Goal: Task Accomplishment & Management: Manage account settings

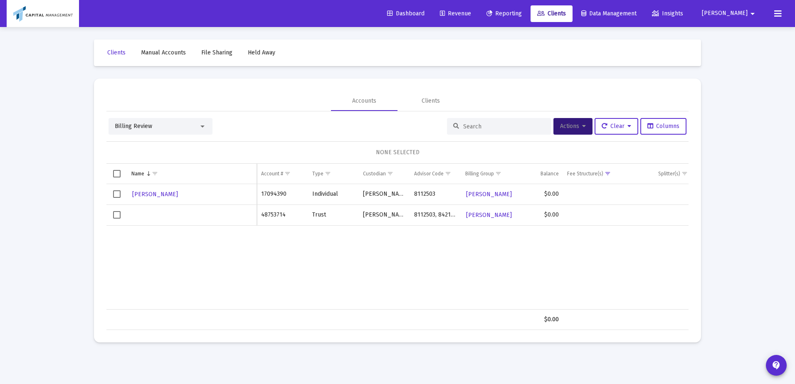
click at [113, 193] on span "Select row" at bounding box center [116, 193] width 7 height 7
click at [578, 131] on button "Actions" at bounding box center [573, 126] width 39 height 17
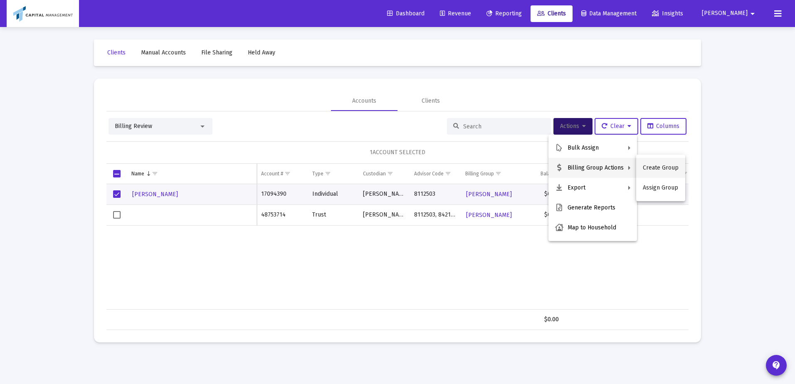
click at [647, 168] on button "Create Group" at bounding box center [660, 168] width 49 height 20
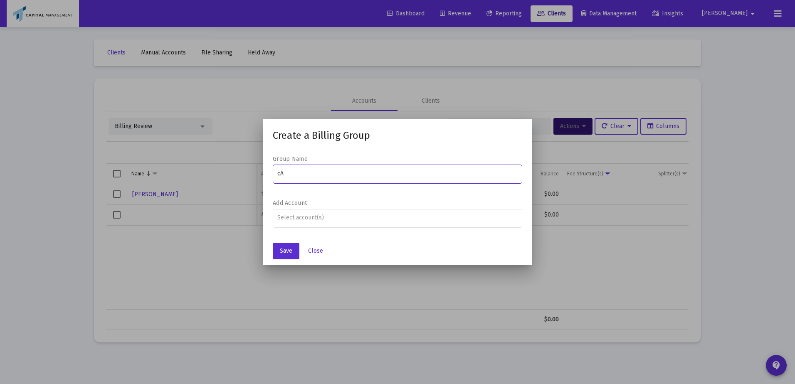
type input "c"
type input "[PERSON_NAME] Household"
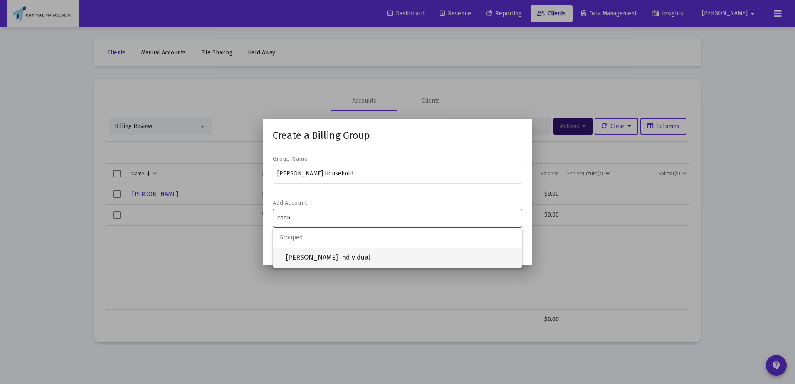
type input "codn"
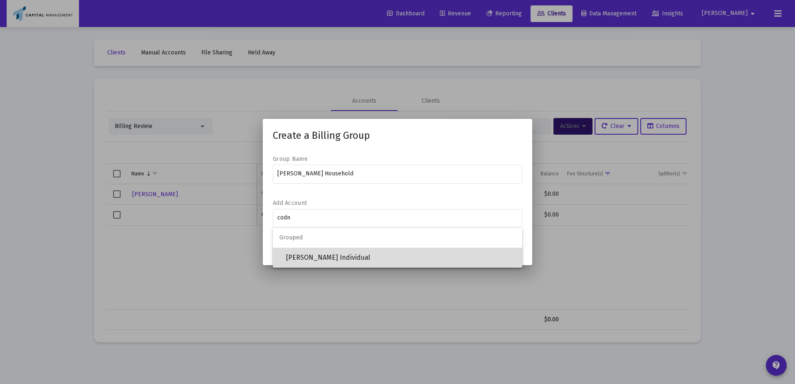
click at [358, 260] on span "[PERSON_NAME] Individual" at bounding box center [401, 258] width 230 height 20
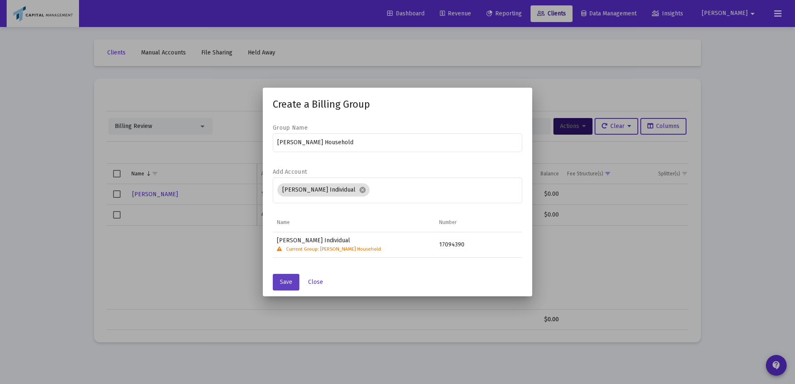
click at [275, 277] on button "Save" at bounding box center [286, 282] width 27 height 17
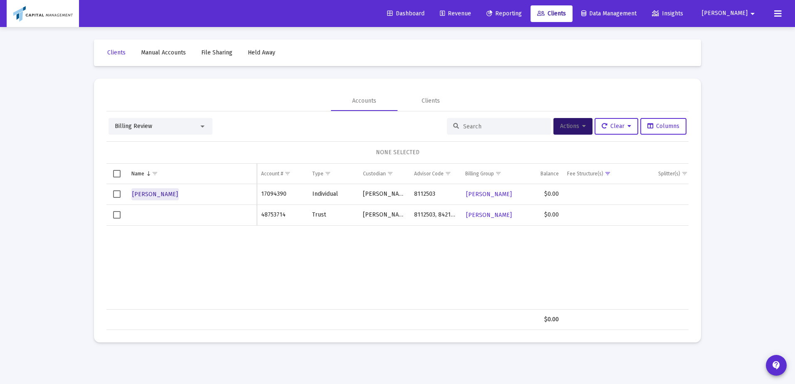
click at [152, 194] on span "[PERSON_NAME]" at bounding box center [155, 194] width 46 height 7
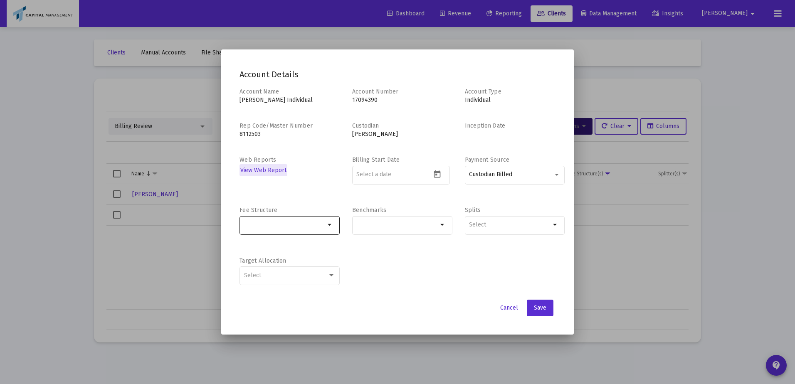
click at [290, 218] on div at bounding box center [285, 225] width 82 height 20
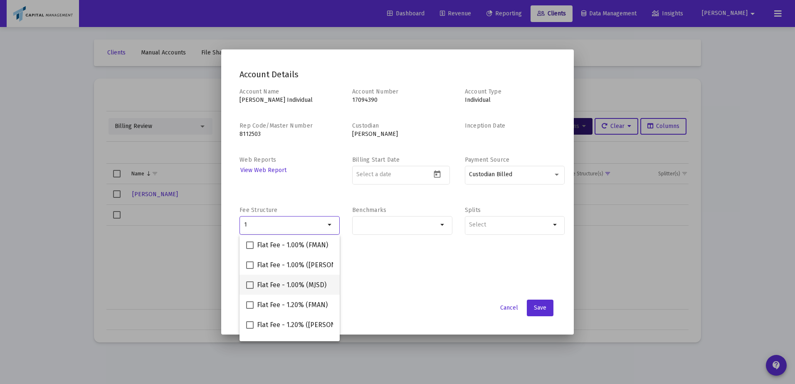
type input "1"
click at [261, 287] on span "Flat Fee - 1.00% (MJSD)" at bounding box center [291, 285] width 69 height 10
click at [250, 289] on input "Flat Fee - 1.00% (MJSD)" at bounding box center [250, 289] width 0 height 0
checkbox input "true"
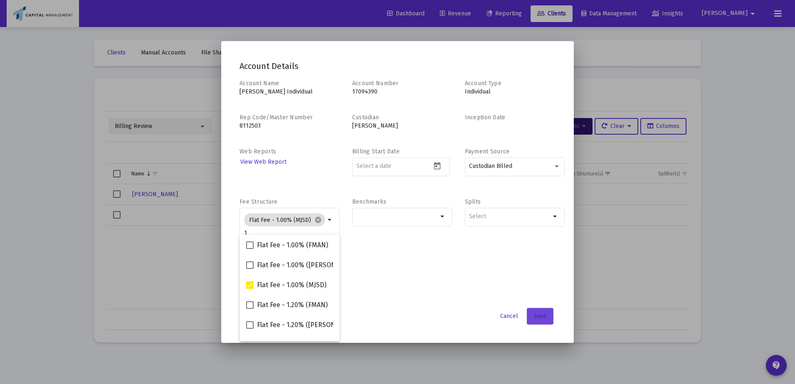
click at [543, 317] on span "Save" at bounding box center [540, 316] width 12 height 7
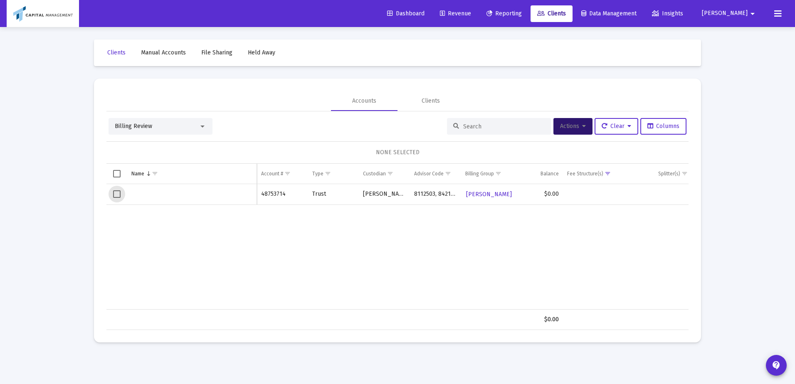
click at [113, 193] on span "Select row" at bounding box center [116, 193] width 7 height 7
click at [560, 126] on span "Actions" at bounding box center [573, 126] width 26 height 7
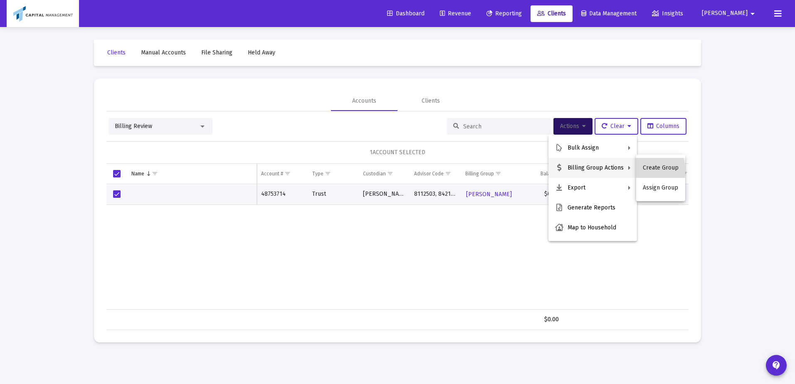
click at [648, 169] on button "Create Group" at bounding box center [660, 168] width 49 height 20
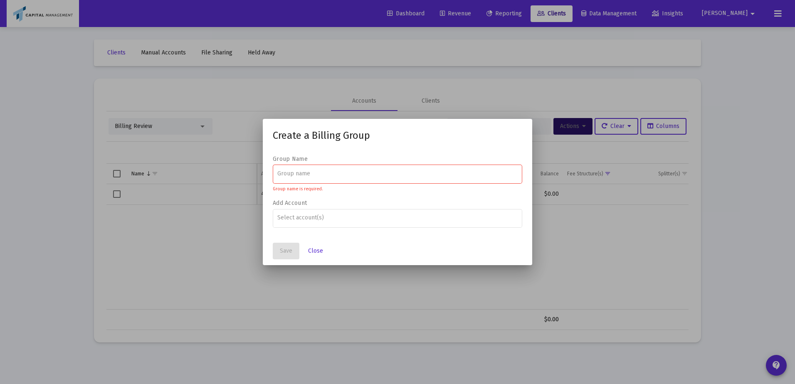
paste input "[PERSON_NAME]"
type input "[PERSON_NAME] HOUSEHOLD"
type input "4"
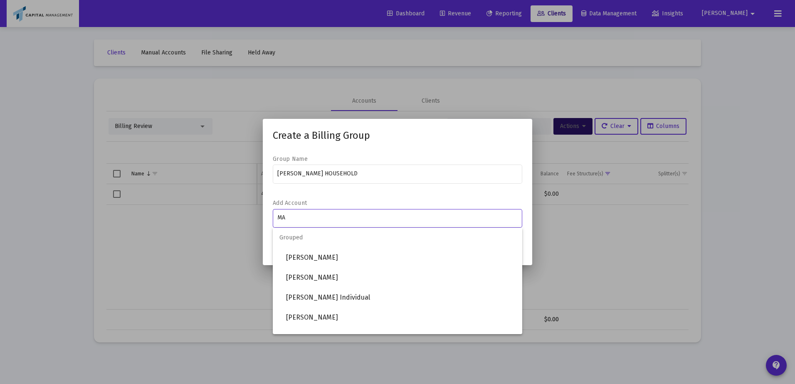
type input "M"
type input "[PERSON_NAME]"
click at [266, 241] on mat-dialog-container "Create a Billing Group Group Name [GEOGRAPHIC_DATA][PERSON_NAME] HOUSEHOLD Add …" at bounding box center [397, 192] width 269 height 146
click at [310, 216] on input "[PERSON_NAME]" at bounding box center [397, 218] width 241 height 7
drag, startPoint x: 310, startPoint y: 216, endPoint x: 213, endPoint y: 205, distance: 98.0
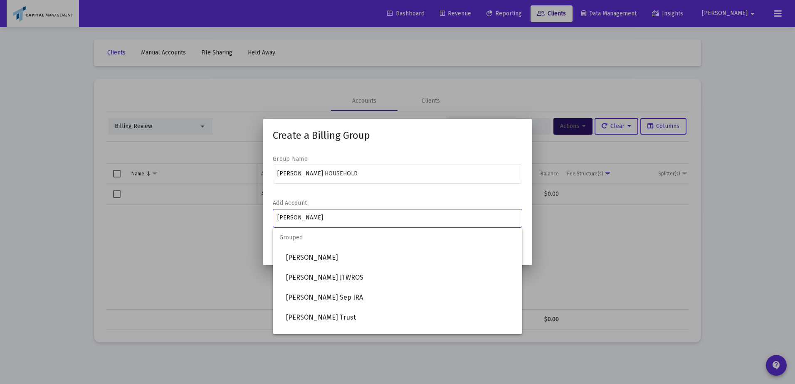
click at [214, 206] on div "Create a Billing Group Group Name [PERSON_NAME] HOUSEHOLD Add Account [PERSON_N…" at bounding box center [397, 192] width 795 height 384
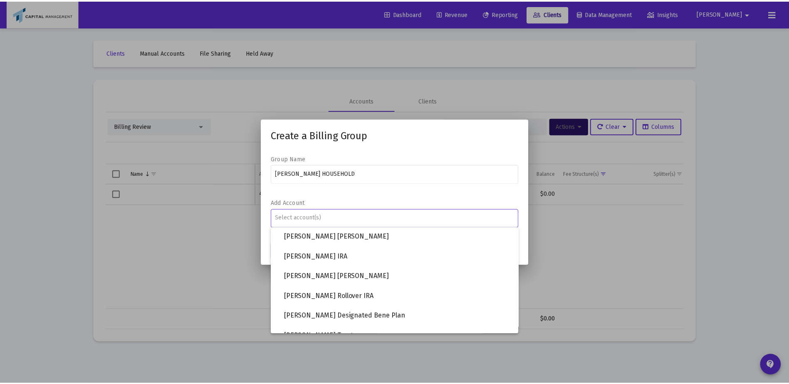
scroll to position [22150, 0]
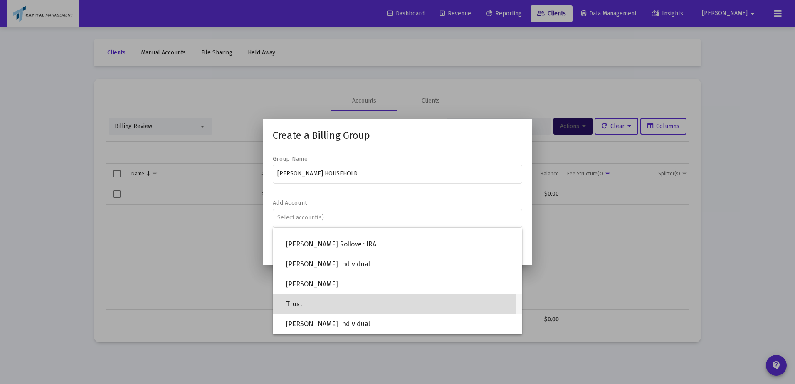
click at [321, 299] on span "Trust" at bounding box center [401, 304] width 230 height 20
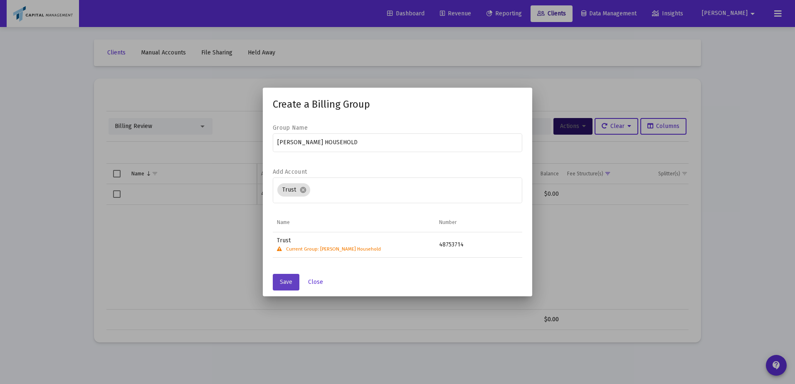
click at [279, 282] on button "Save" at bounding box center [286, 282] width 27 height 17
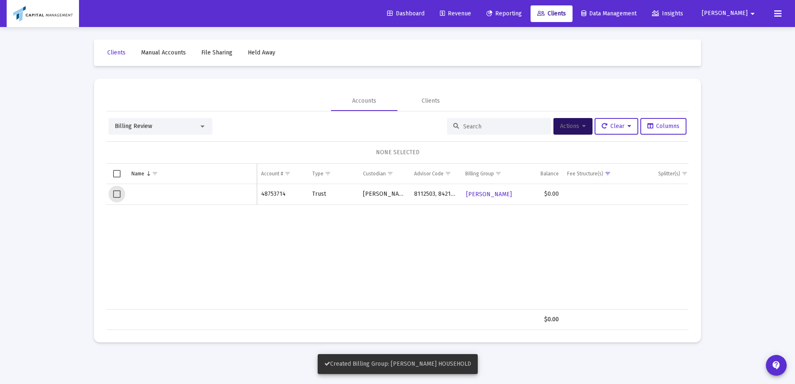
click at [114, 195] on span "Select row" at bounding box center [116, 193] width 7 height 7
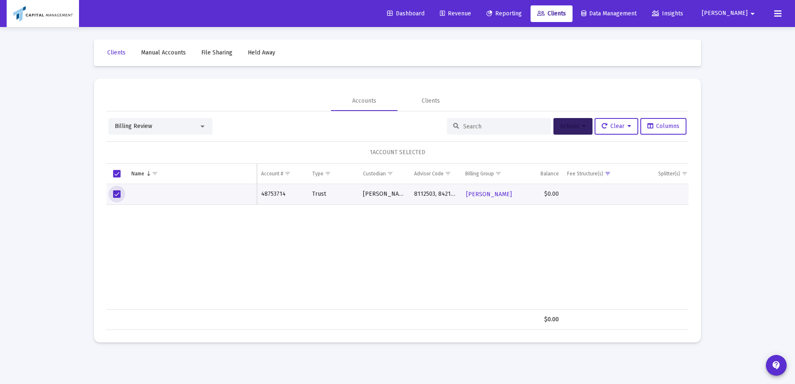
click at [572, 126] on span "Actions" at bounding box center [573, 126] width 26 height 7
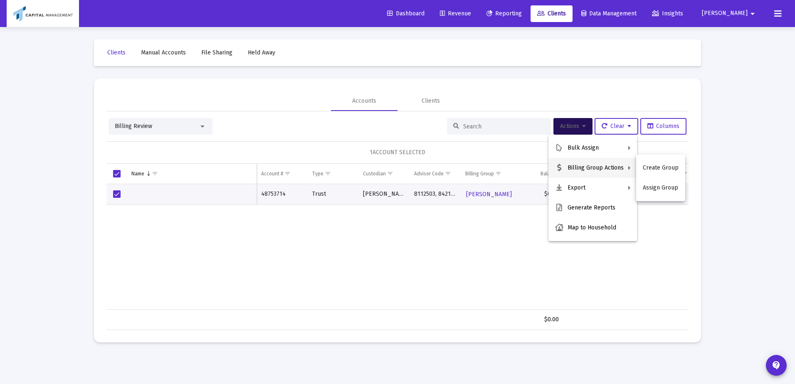
click at [203, 201] on div at bounding box center [397, 192] width 795 height 384
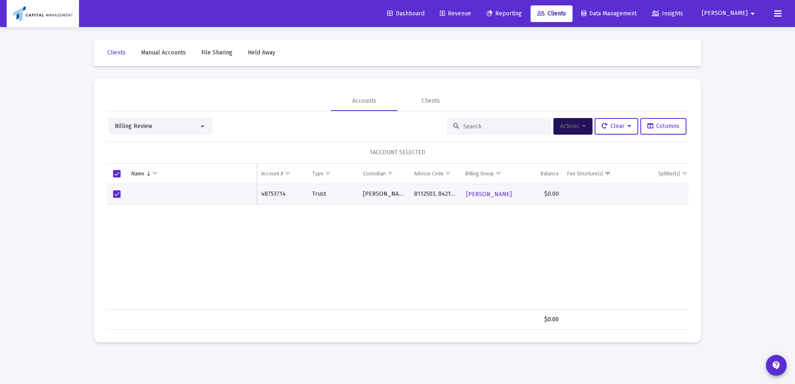
click at [160, 199] on td "Data grid" at bounding box center [192, 194] width 130 height 21
click at [573, 124] on span "Actions" at bounding box center [573, 126] width 26 height 7
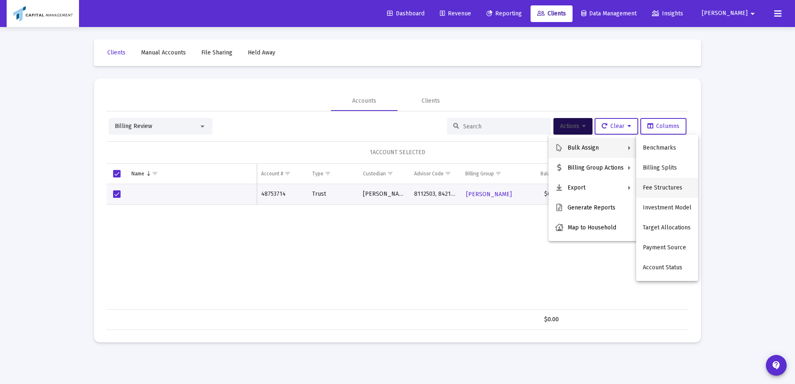
click at [655, 187] on button "Fee Structures" at bounding box center [667, 188] width 62 height 20
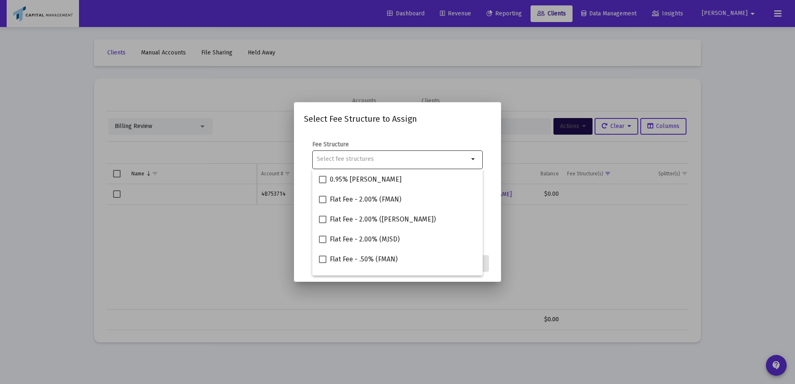
click at [420, 165] on div at bounding box center [393, 159] width 152 height 20
type input "1"
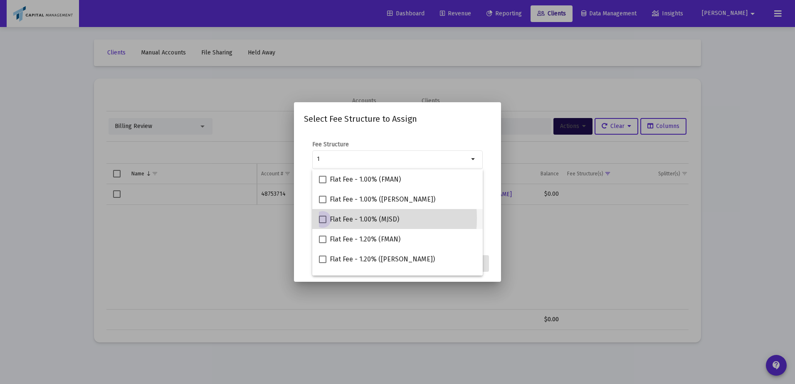
click at [345, 218] on span "Flat Fee - 1.00% (MJSD)" at bounding box center [364, 220] width 69 height 10
click at [323, 223] on input "Flat Fee - 1.00% (MJSD)" at bounding box center [322, 223] width 0 height 0
checkbox input "true"
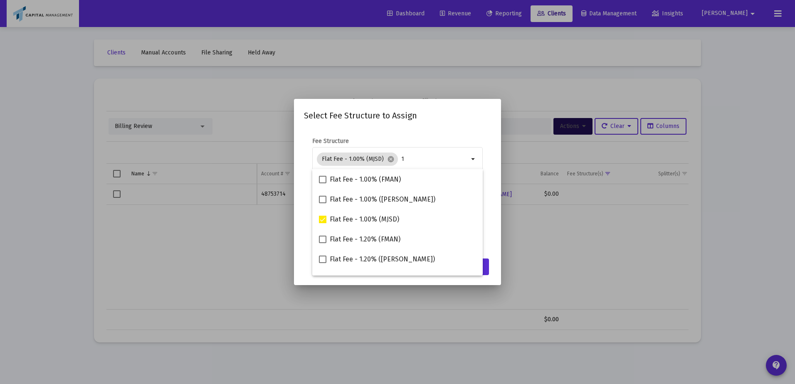
click at [489, 263] on app-atlas-submit-button "Assign" at bounding box center [475, 267] width 32 height 17
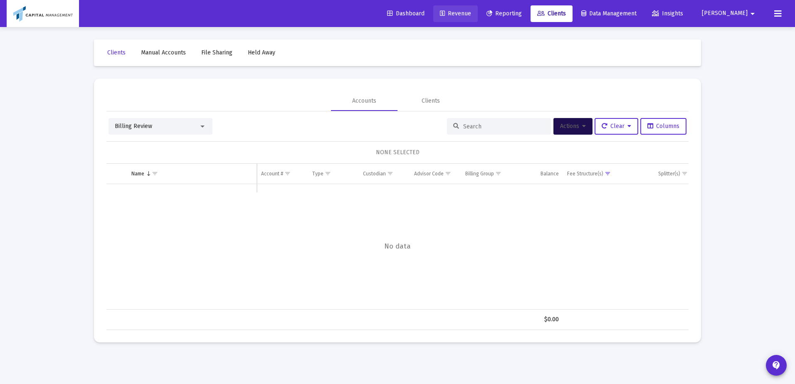
click at [478, 19] on link "Revenue" at bounding box center [455, 13] width 44 height 17
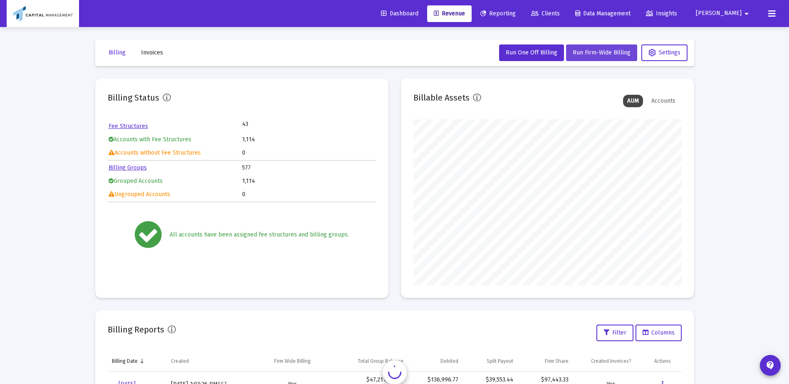
scroll to position [166, 268]
click at [597, 54] on span "Run Firm-Wide Billing" at bounding box center [602, 52] width 58 height 7
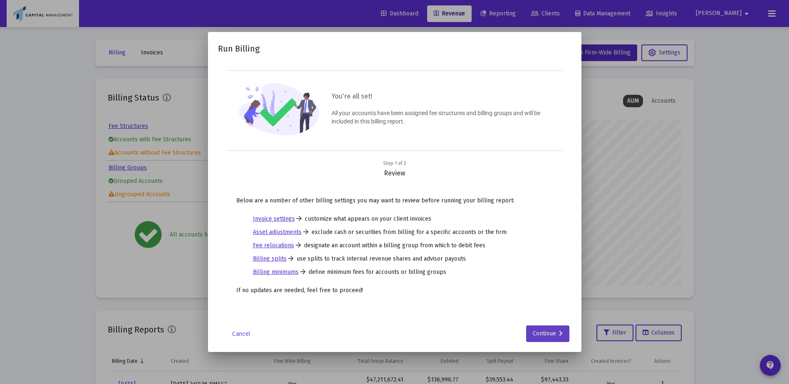
click at [536, 328] on div "Continue" at bounding box center [548, 334] width 30 height 17
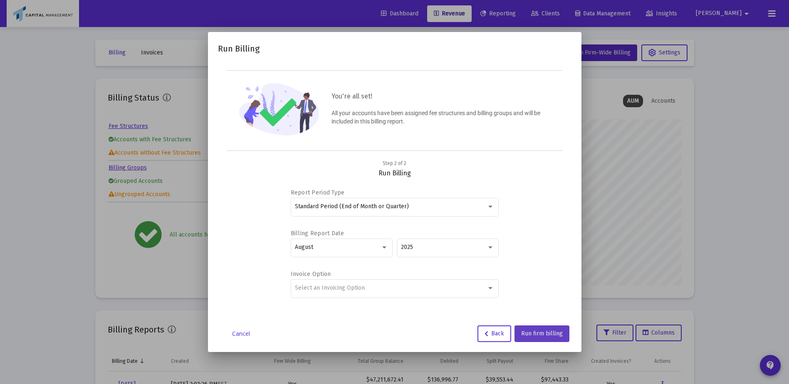
click at [541, 326] on button "Run firm billing" at bounding box center [541, 334] width 55 height 17
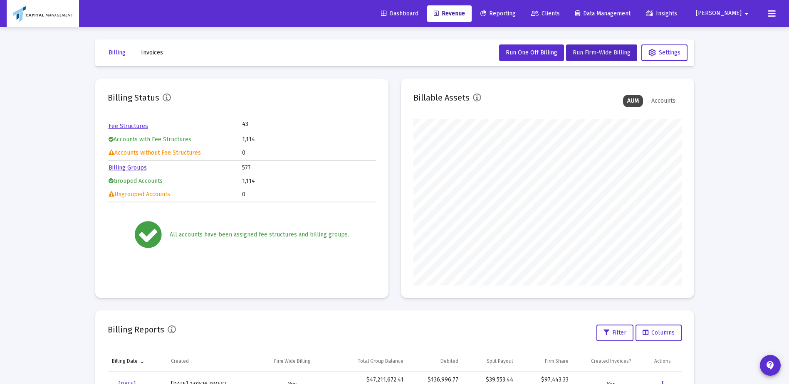
scroll to position [69, 0]
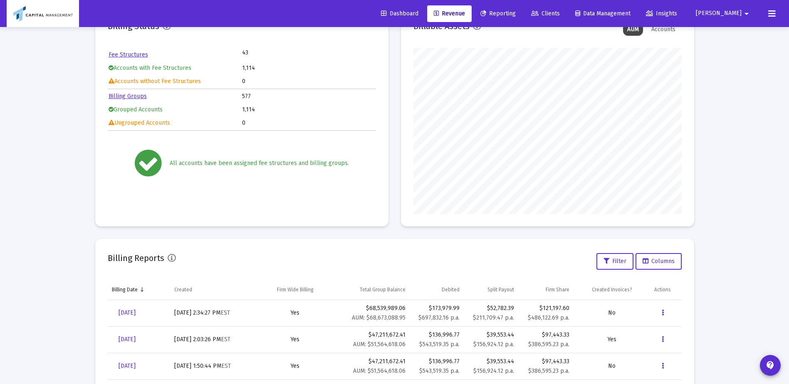
scroll to position [138, 0]
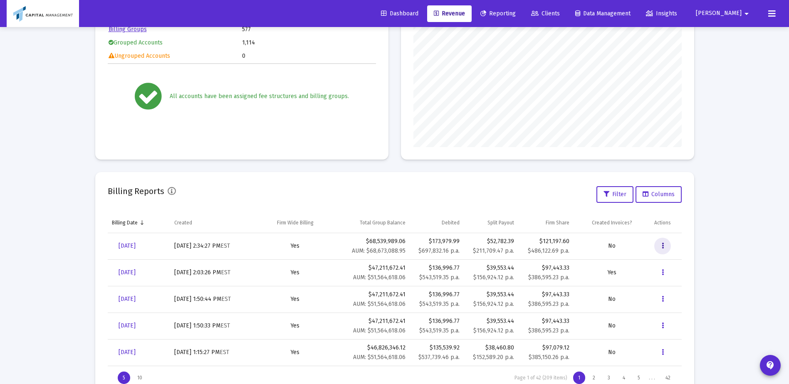
click at [663, 245] on icon "Data grid" at bounding box center [663, 246] width 2 height 10
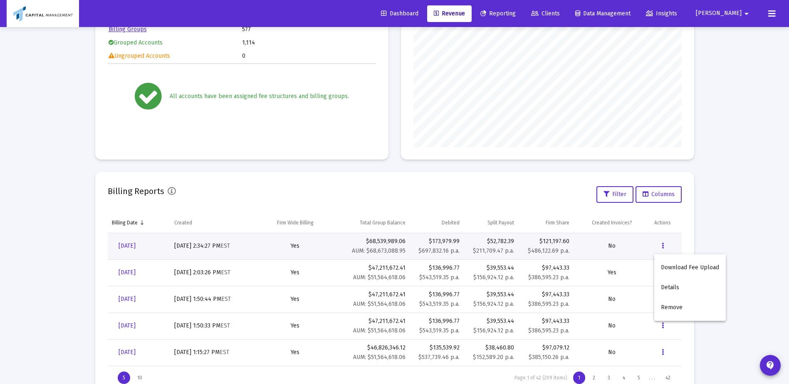
click at [133, 244] on div at bounding box center [394, 192] width 789 height 384
click at [133, 243] on span "Aug 29, 2025" at bounding box center [127, 245] width 17 height 7
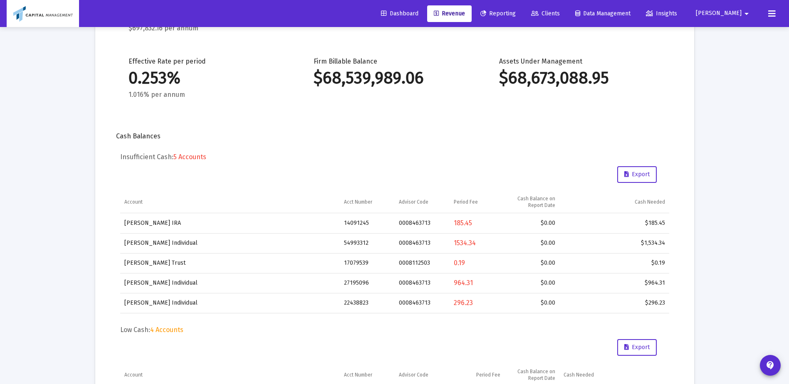
scroll to position [166, 0]
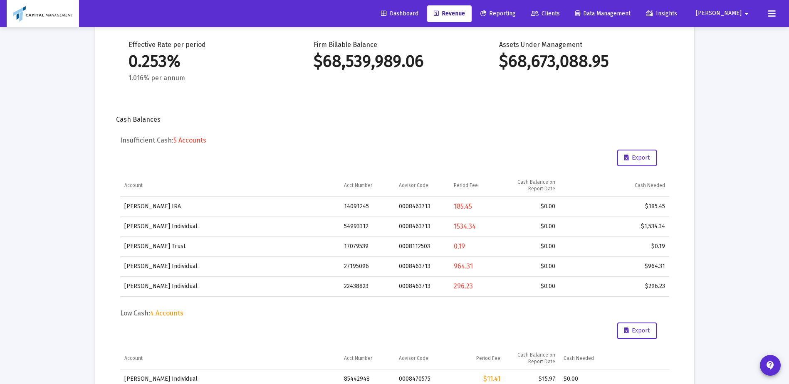
click at [338, 203] on td "[PERSON_NAME] IRA" at bounding box center [230, 207] width 220 height 20
click at [348, 203] on td "14091245" at bounding box center [367, 207] width 55 height 20
click at [649, 162] on button "Export" at bounding box center [637, 158] width 40 height 17
click at [560, 12] on span "Clients" at bounding box center [545, 13] width 29 height 7
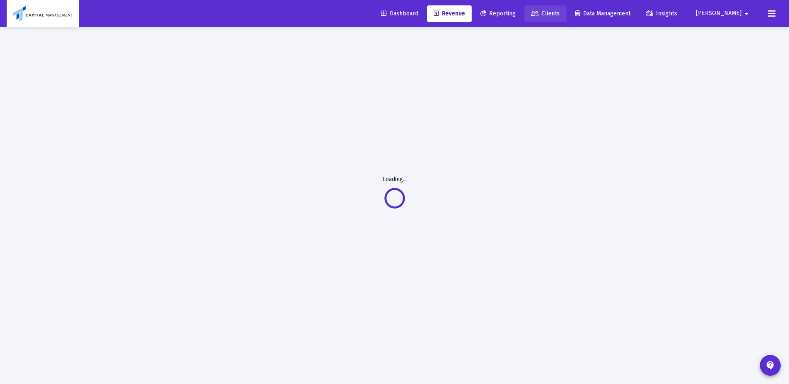
scroll to position [27, 0]
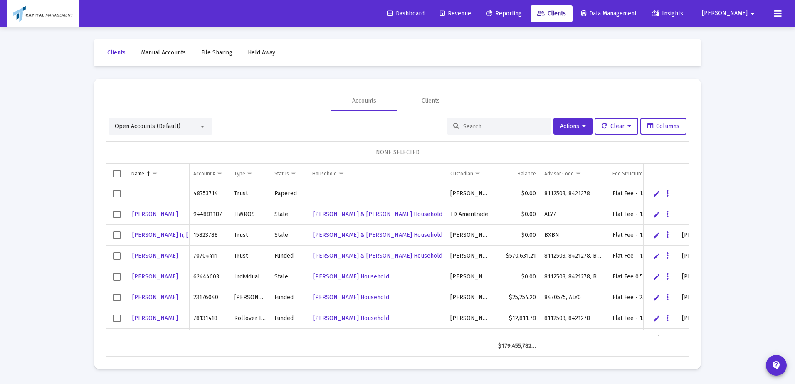
click at [514, 118] on div "Open Accounts (Default) Actions Clear Columns NONE SELECTED Name Name Account #…" at bounding box center [397, 233] width 582 height 245
click at [514, 118] on div at bounding box center [499, 126] width 104 height 17
click at [505, 125] on input at bounding box center [504, 126] width 82 height 7
paste input "14091245"
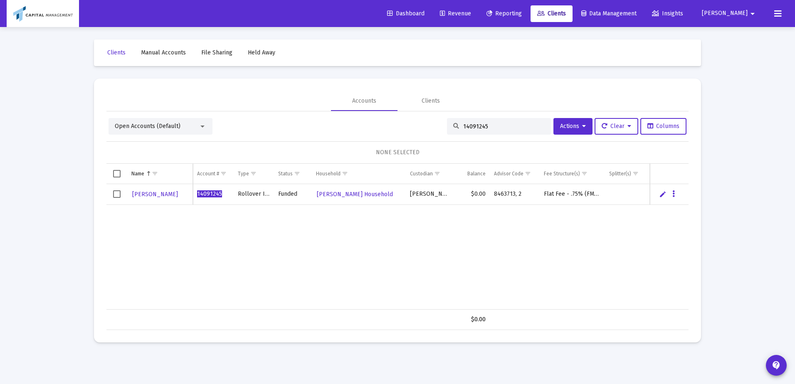
type input "14091245"
click at [155, 198] on link "Buoninfante, Joseph" at bounding box center [154, 194] width 47 height 12
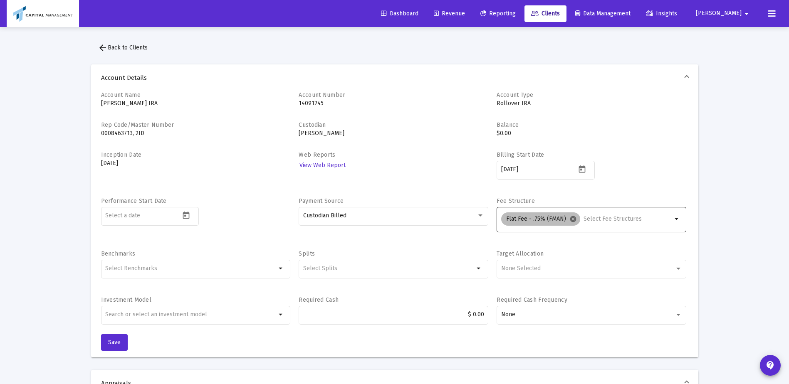
click at [572, 216] on mat-icon "cancel" at bounding box center [572, 218] width 7 height 7
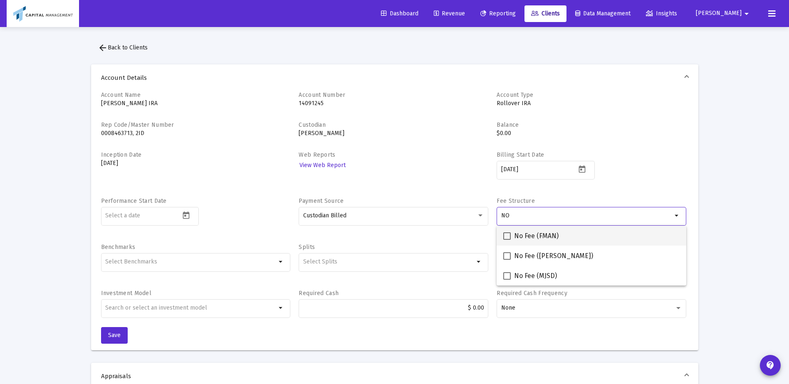
type input "NO"
click at [516, 232] on span "No Fee (FMAN)" at bounding box center [536, 236] width 44 height 10
click at [507, 240] on input "No Fee (FMAN)" at bounding box center [507, 240] width 0 height 0
checkbox input "true"
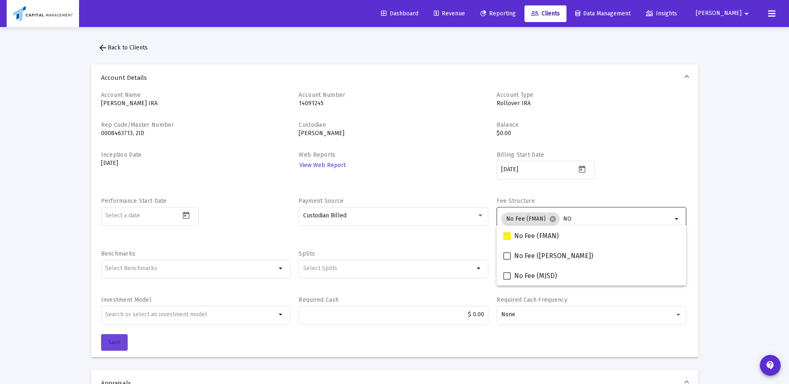
click at [110, 343] on span "Save" at bounding box center [114, 342] width 12 height 7
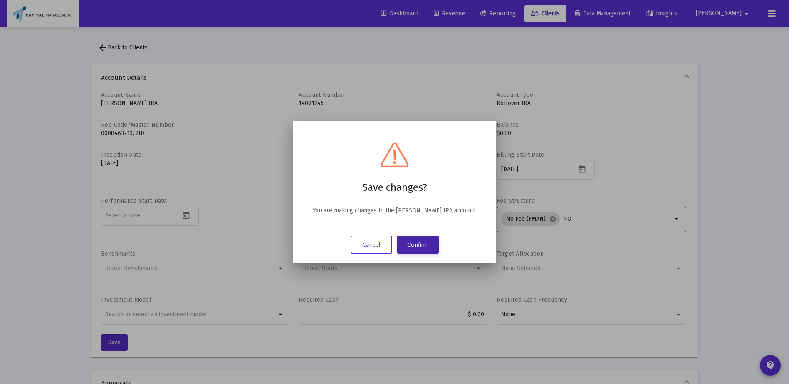
drag, startPoint x: 432, startPoint y: 239, endPoint x: 428, endPoint y: 245, distance: 7.6
click at [429, 243] on div "Save changes? You are making changes to the Buoninfante, Joseph Rollover IRA ac…" at bounding box center [394, 192] width 183 height 123
click at [428, 245] on button "Confirm" at bounding box center [418, 245] width 42 height 18
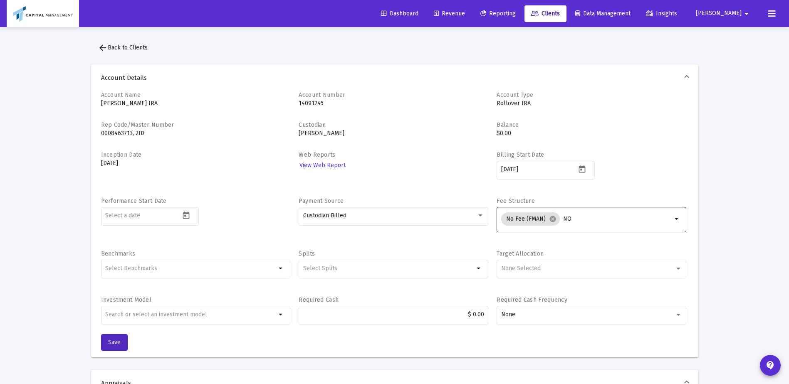
click at [560, 11] on span "Clients" at bounding box center [545, 13] width 29 height 7
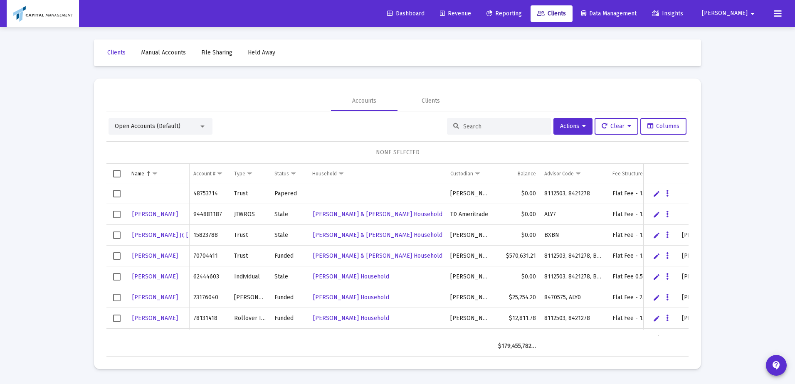
click at [484, 125] on input at bounding box center [504, 126] width 82 height 7
paste input "54993312"
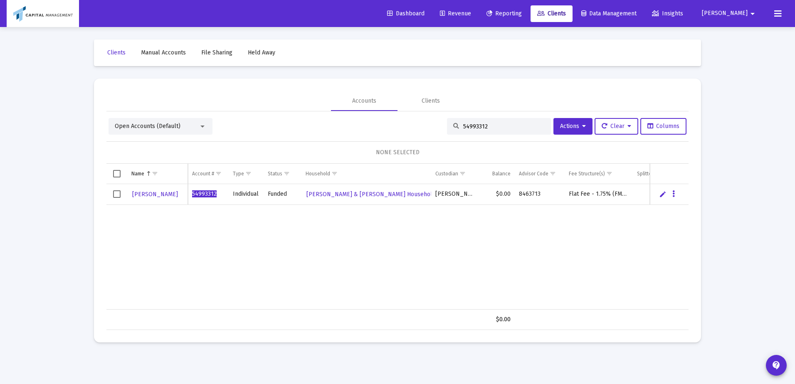
type input "54993312"
click at [113, 192] on span "Select row" at bounding box center [116, 193] width 7 height 7
click at [559, 131] on button "Actions" at bounding box center [573, 126] width 39 height 17
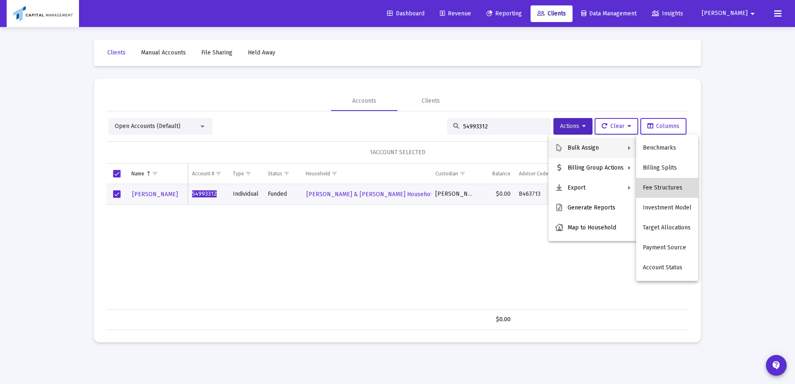
click at [669, 188] on button "Fee Structures" at bounding box center [667, 188] width 62 height 20
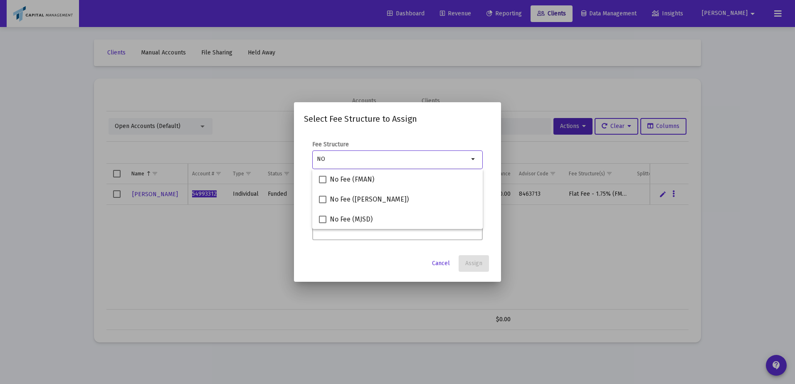
type input "NO"
click at [358, 183] on span "No Fee (FMAN)" at bounding box center [352, 180] width 44 height 10
click at [323, 183] on input "No Fee (FMAN)" at bounding box center [322, 183] width 0 height 0
checkbox input "true"
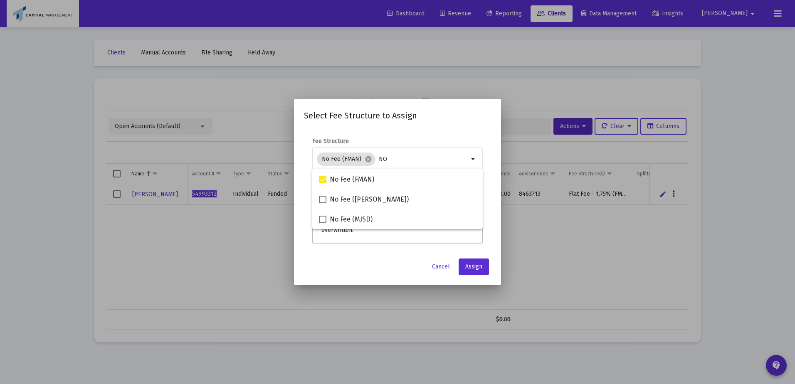
click at [490, 272] on app-atlas-submit-button "Assign" at bounding box center [475, 267] width 32 height 17
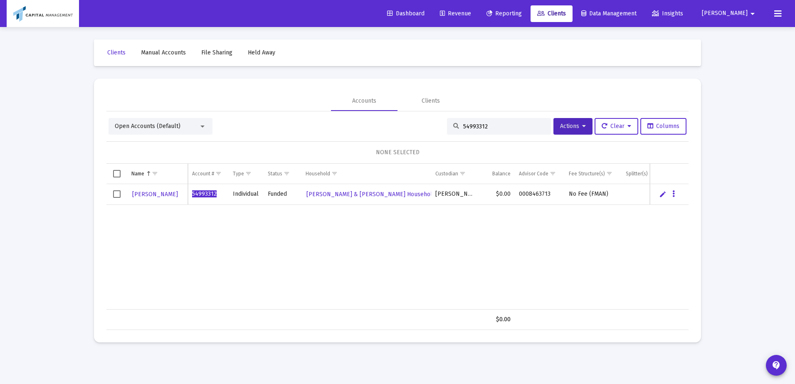
click at [495, 121] on div "54993312" at bounding box center [499, 126] width 104 height 17
click at [490, 126] on input "54993312" at bounding box center [504, 126] width 82 height 7
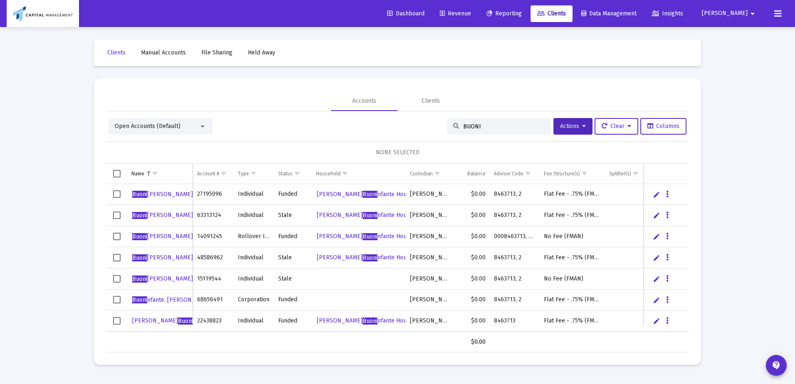
type input "BUONI"
click at [113, 173] on span "Select all" at bounding box center [116, 173] width 7 height 7
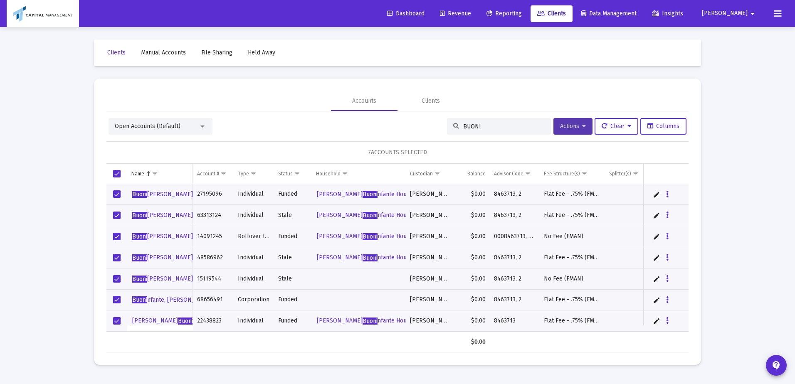
click at [571, 130] on button "Actions" at bounding box center [573, 126] width 39 height 17
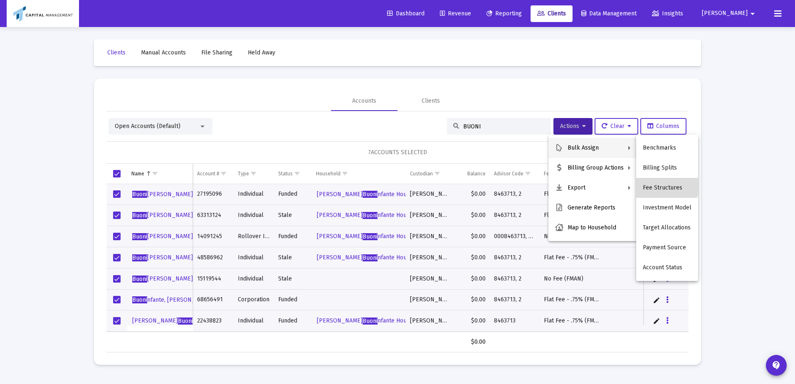
click at [661, 183] on button "Fee Structures" at bounding box center [667, 188] width 62 height 20
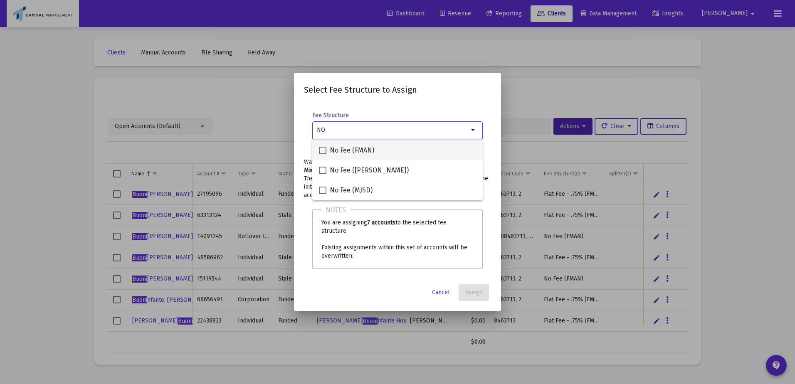
type input "NO"
click at [326, 150] on span at bounding box center [322, 150] width 7 height 7
click at [323, 154] on input "No Fee (FMAN)" at bounding box center [322, 154] width 0 height 0
checkbox input "true"
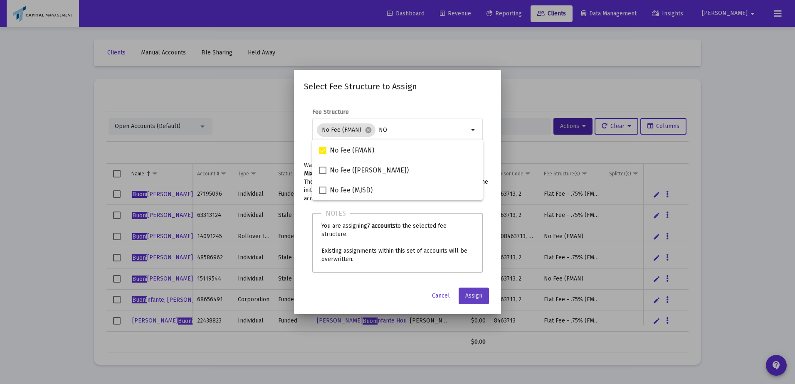
click at [482, 295] on span "Assign" at bounding box center [473, 295] width 17 height 7
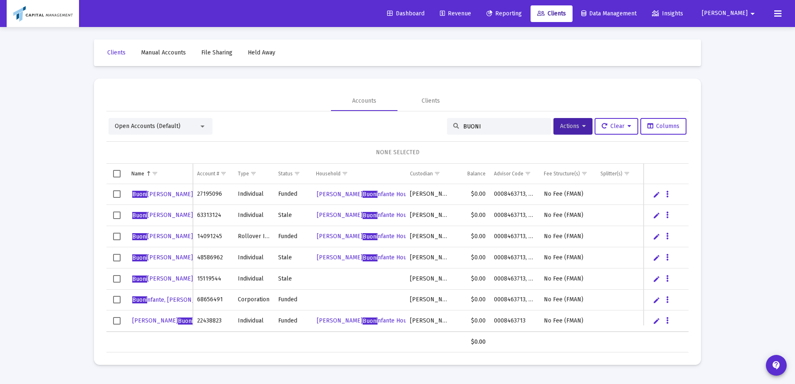
click at [514, 122] on div "BUONI" at bounding box center [499, 126] width 104 height 17
click at [499, 127] on input "BUONI" at bounding box center [504, 126] width 82 height 7
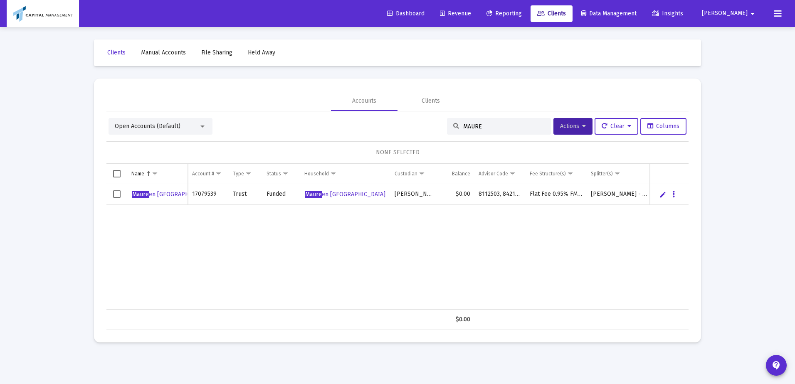
type input "MAURE"
click at [140, 193] on span "Maure" at bounding box center [140, 194] width 17 height 7
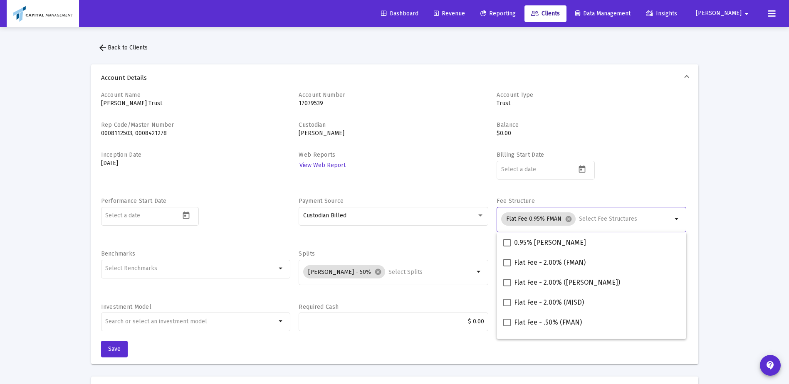
click at [584, 216] on input "Selection" at bounding box center [625, 219] width 93 height 7
click at [565, 221] on mat-icon "cancel" at bounding box center [568, 218] width 7 height 7
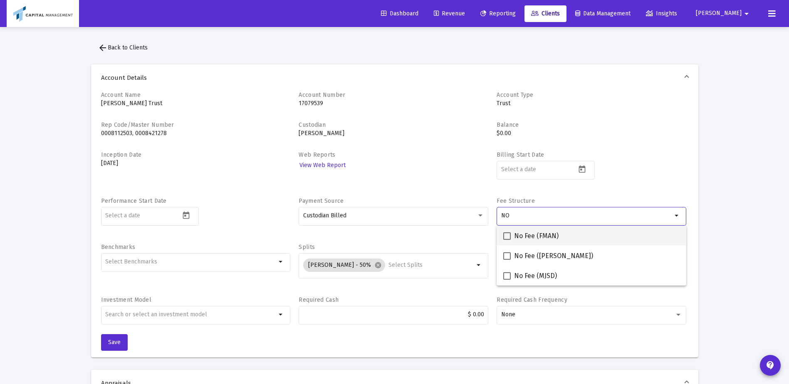
type input "NO"
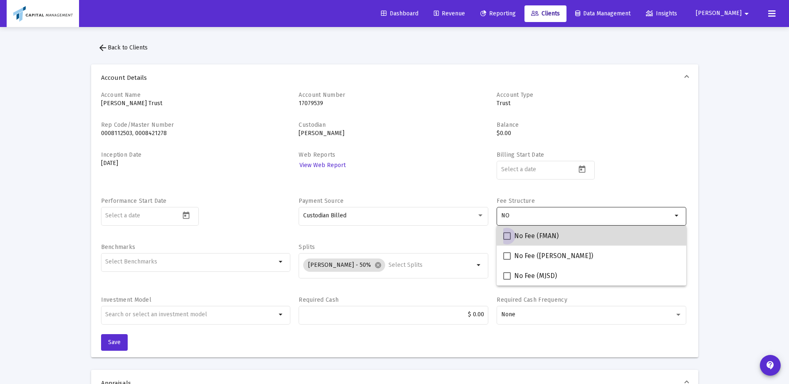
click at [511, 236] on span at bounding box center [506, 235] width 7 height 7
click at [507, 240] on input "No Fee (FMAN)" at bounding box center [507, 240] width 0 height 0
checkbox input "true"
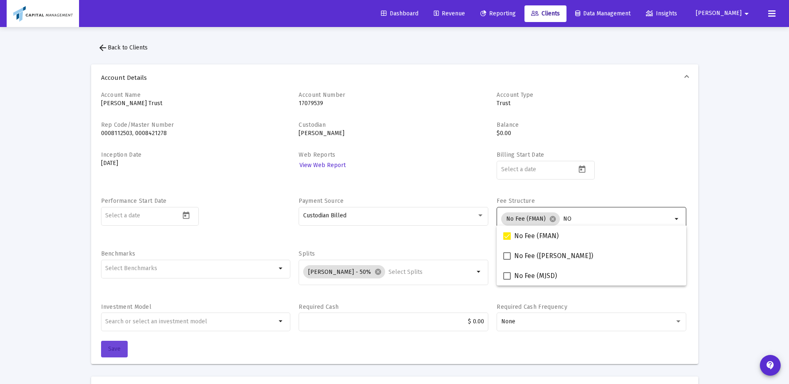
click at [101, 352] on button "Save" at bounding box center [114, 349] width 27 height 17
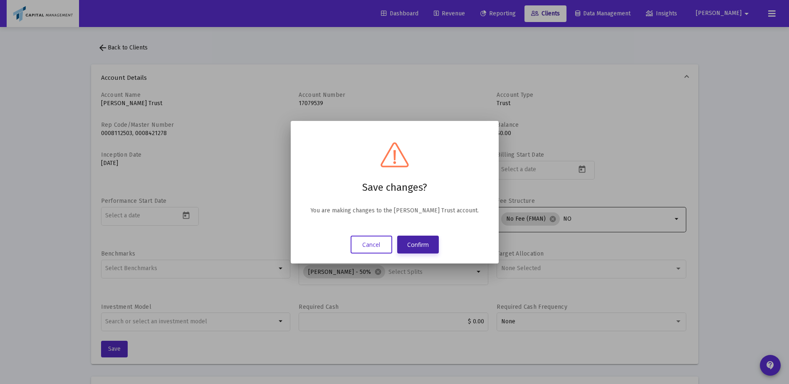
click at [417, 243] on button "Confirm" at bounding box center [418, 245] width 42 height 18
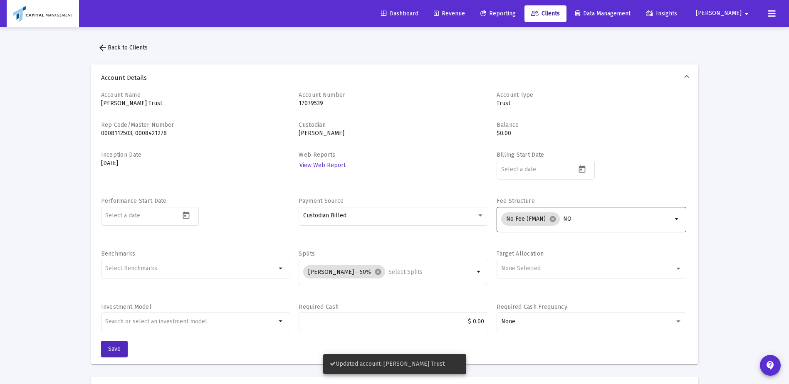
click at [465, 16] on span "Revenue" at bounding box center [449, 13] width 31 height 7
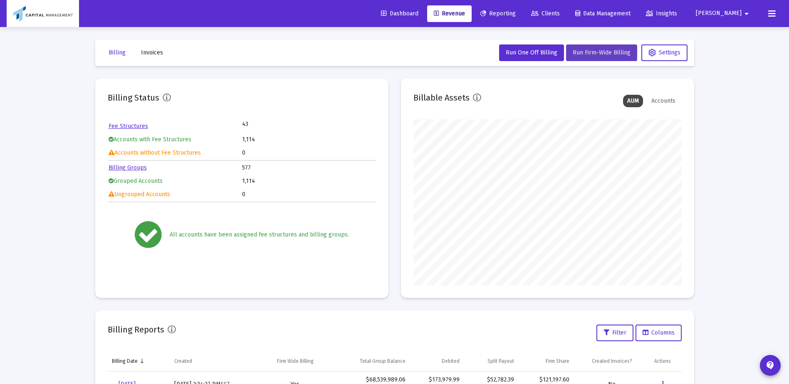
click at [596, 52] on span "Run Firm-Wide Billing" at bounding box center [602, 52] width 58 height 7
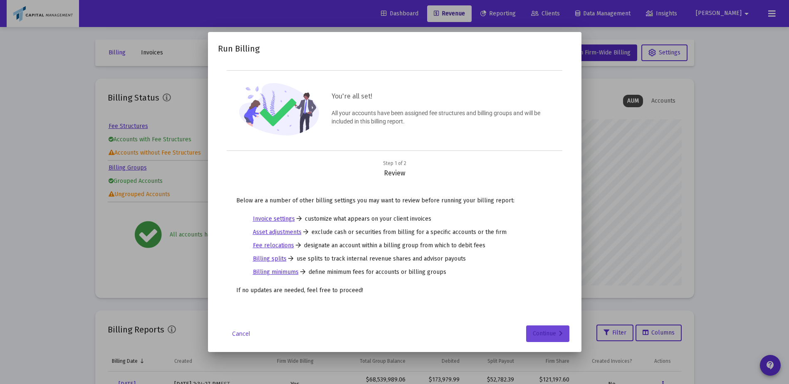
click at [548, 333] on div "Continue" at bounding box center [548, 334] width 30 height 17
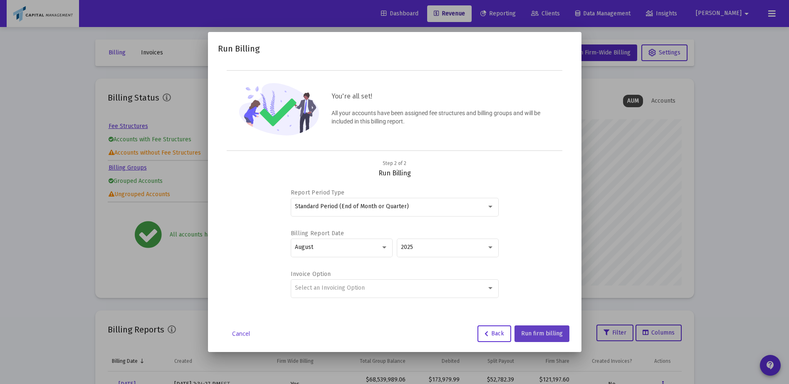
click at [559, 332] on span "Run firm billing" at bounding box center [542, 333] width 42 height 7
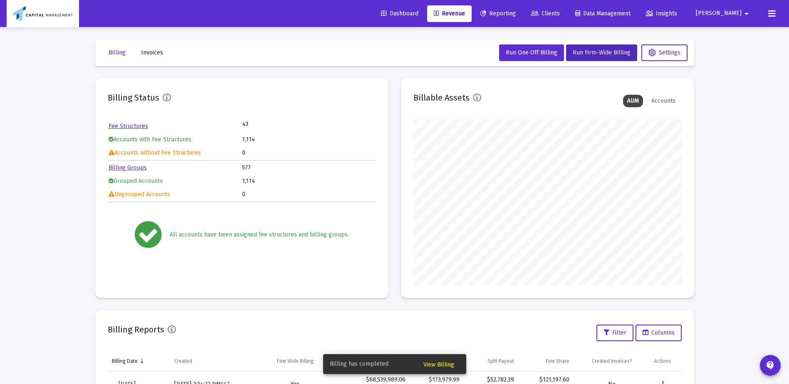
click at [437, 361] on button "View Billing" at bounding box center [439, 364] width 44 height 15
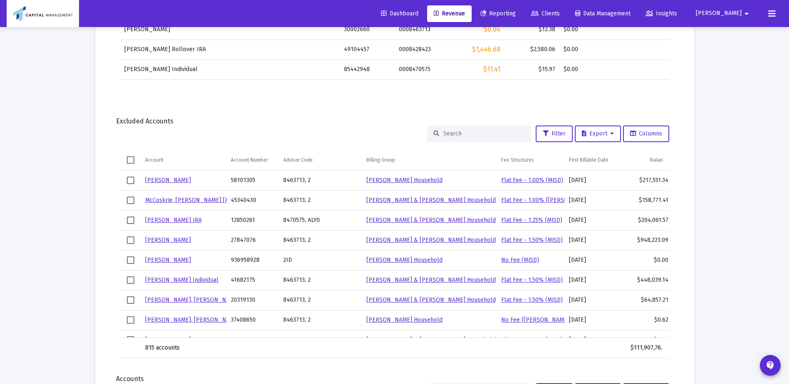
scroll to position [485, 0]
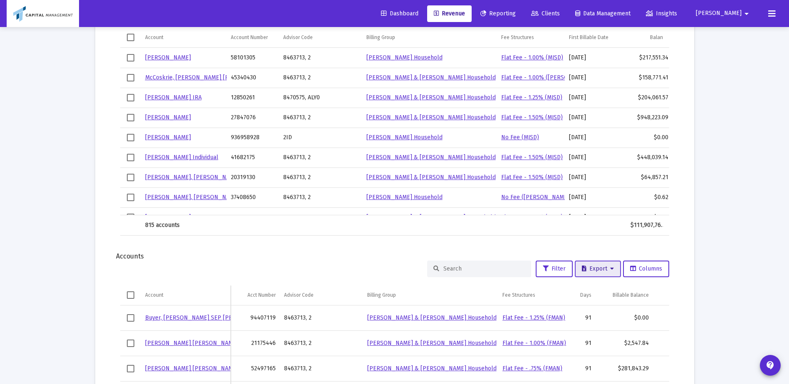
click at [593, 269] on span "Export" at bounding box center [598, 268] width 32 height 7
click at [596, 291] on button "Export All Rows" at bounding box center [599, 291] width 57 height 20
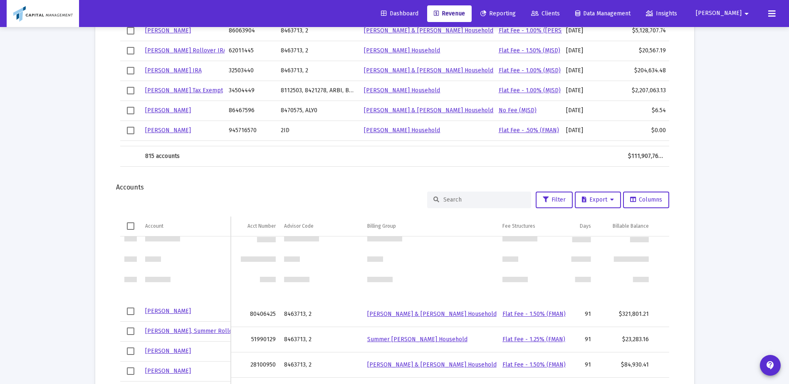
scroll to position [486, 0]
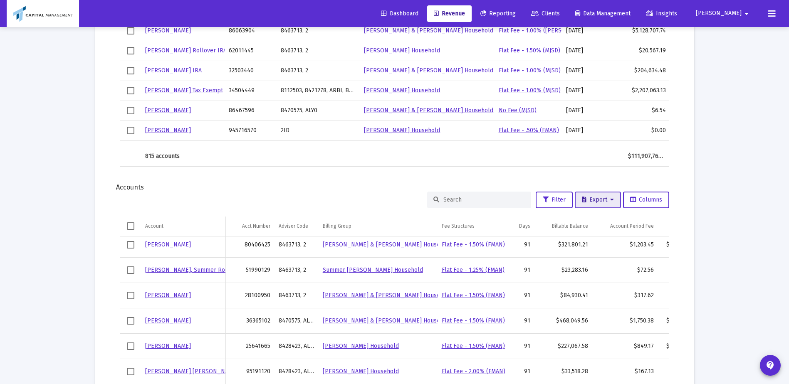
click at [589, 200] on span "Export" at bounding box center [598, 199] width 32 height 7
click at [583, 220] on button "Export All Rows" at bounding box center [599, 222] width 57 height 20
drag, startPoint x: 5, startPoint y: 277, endPoint x: 0, endPoint y: 279, distance: 5.8
click at [2, 277] on div "Loading... arrow_back Back to Revenue Report Created: Sep 2, 2025 Billing Snaps…" at bounding box center [394, 185] width 789 height 1478
